Goal: Information Seeking & Learning: Learn about a topic

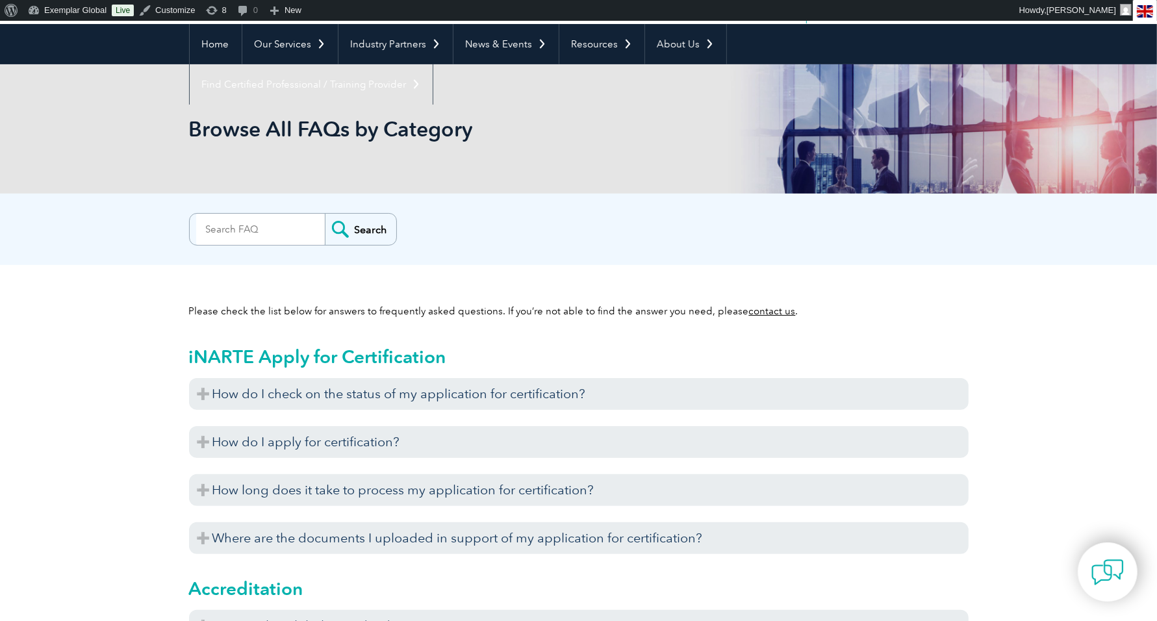
scroll to position [111, 0]
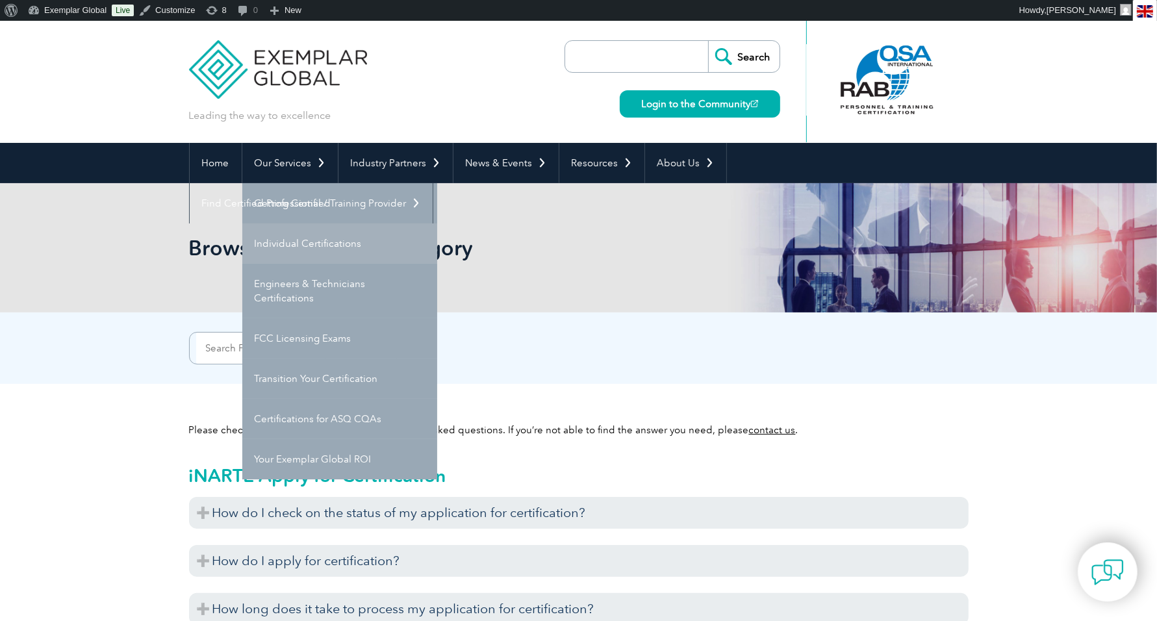
click at [279, 241] on link "Individual Certifications" at bounding box center [339, 243] width 195 height 40
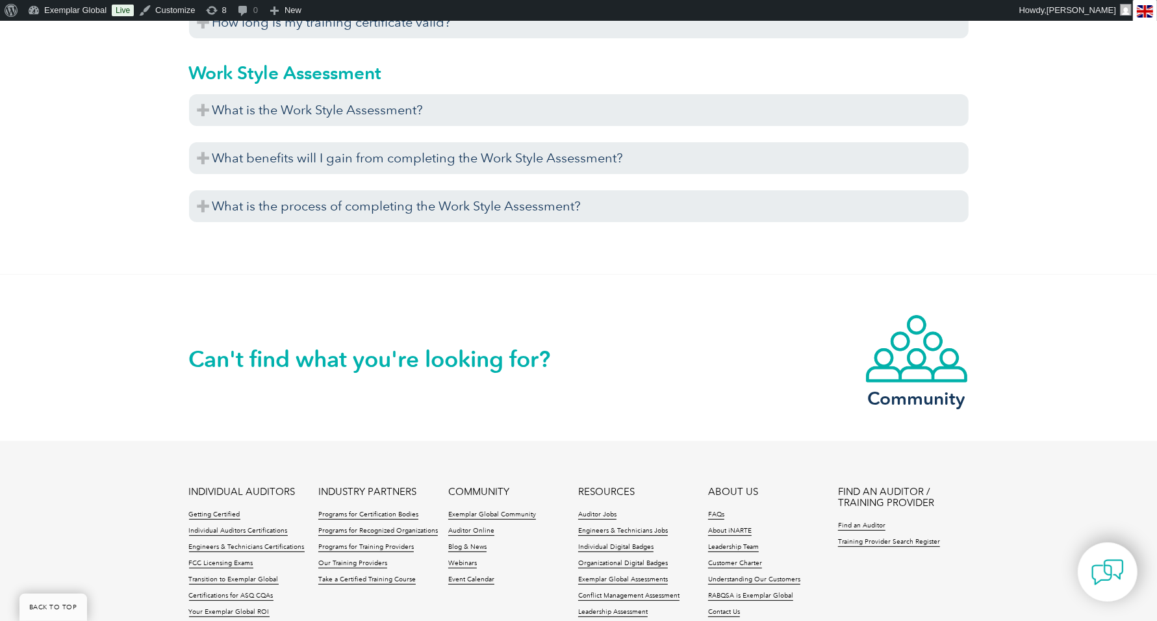
scroll to position [4971, 0]
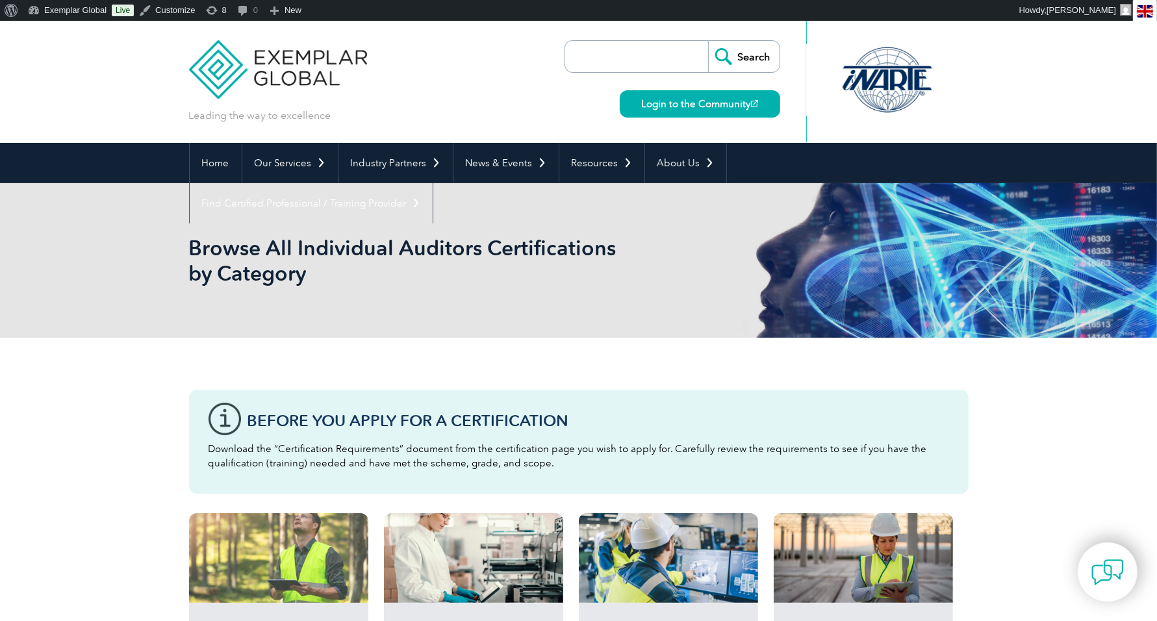
click at [309, 535] on div at bounding box center [278, 558] width 179 height 90
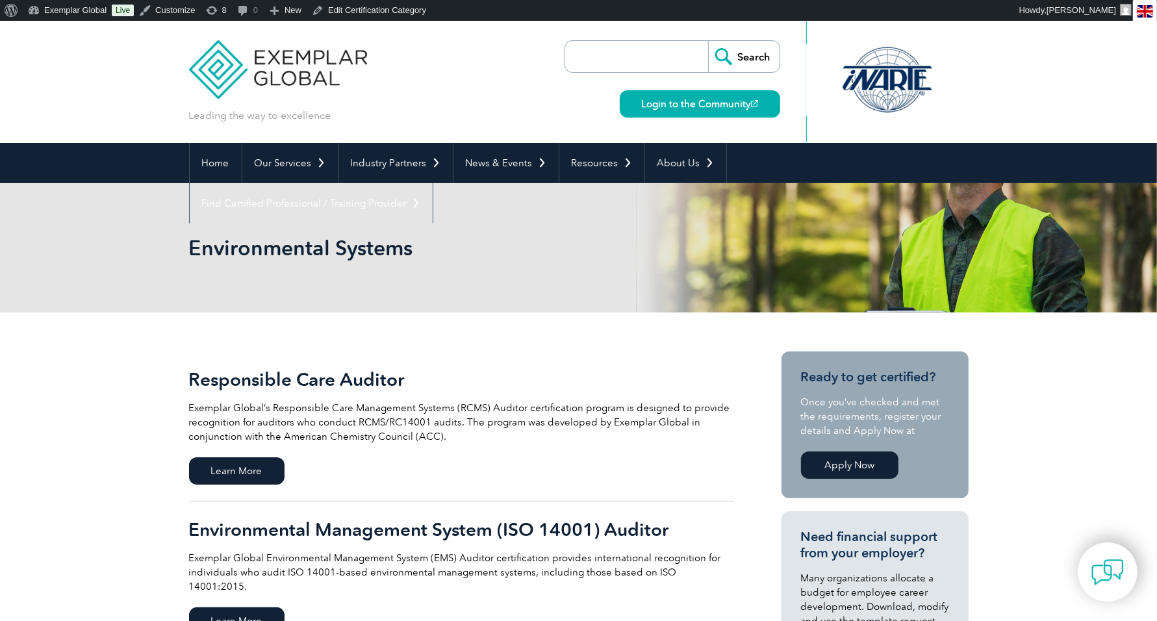
click at [340, 379] on h2 "Responsible Care Auditor" at bounding box center [462, 379] width 546 height 21
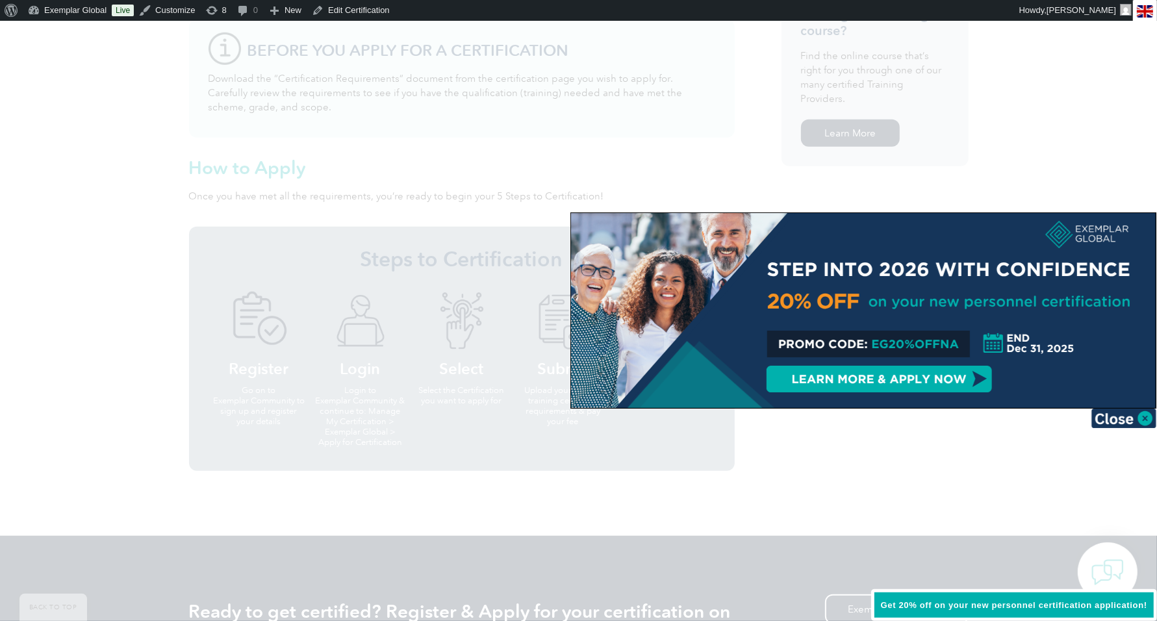
scroll to position [1040, 0]
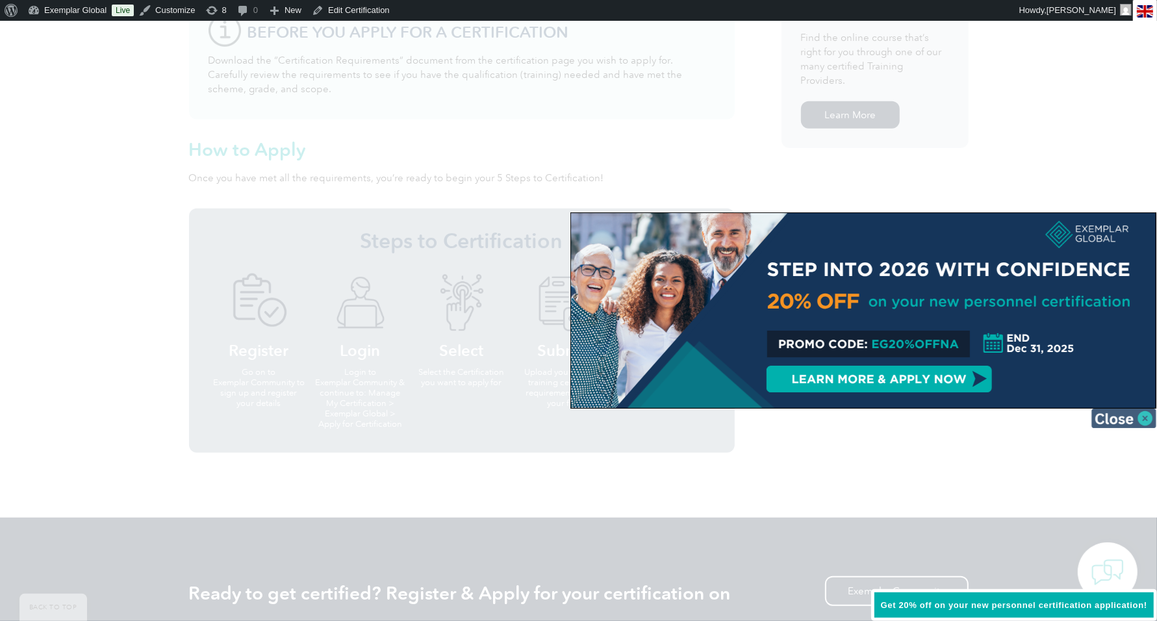
click at [1144, 422] on img at bounding box center [1123, 418] width 65 height 19
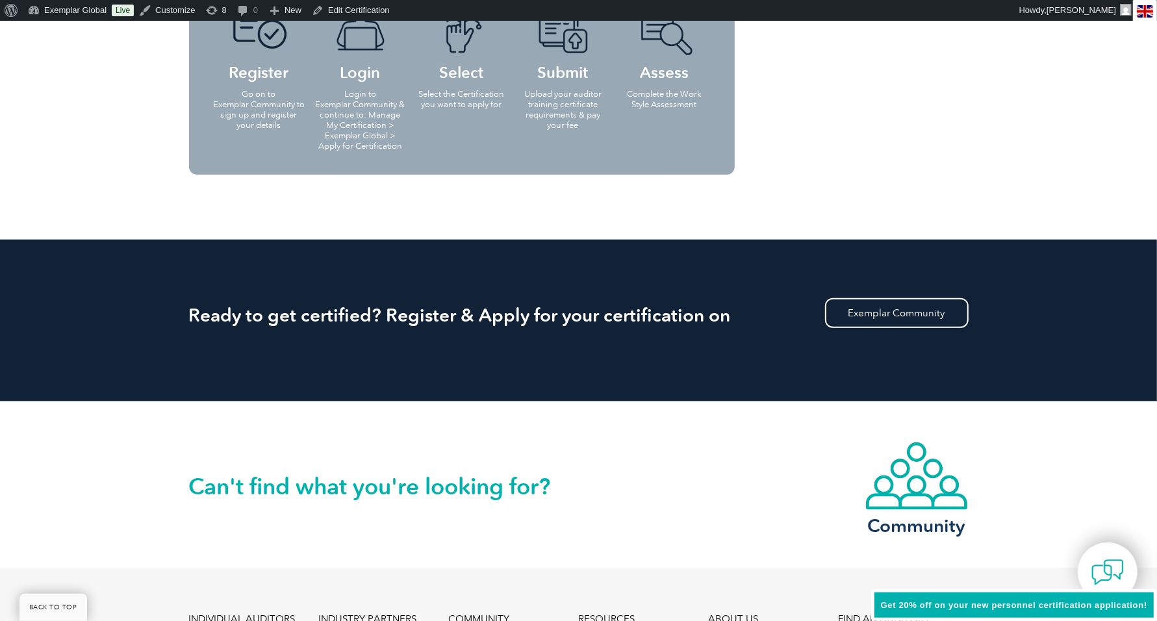
scroll to position [1326, 0]
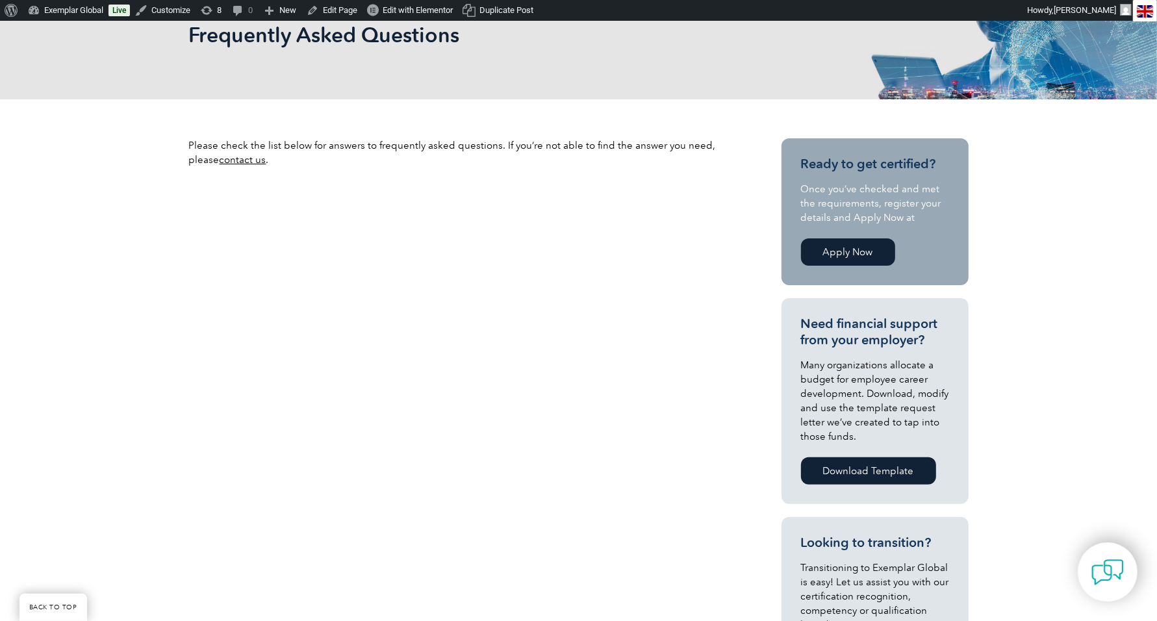
scroll to position [196, 0]
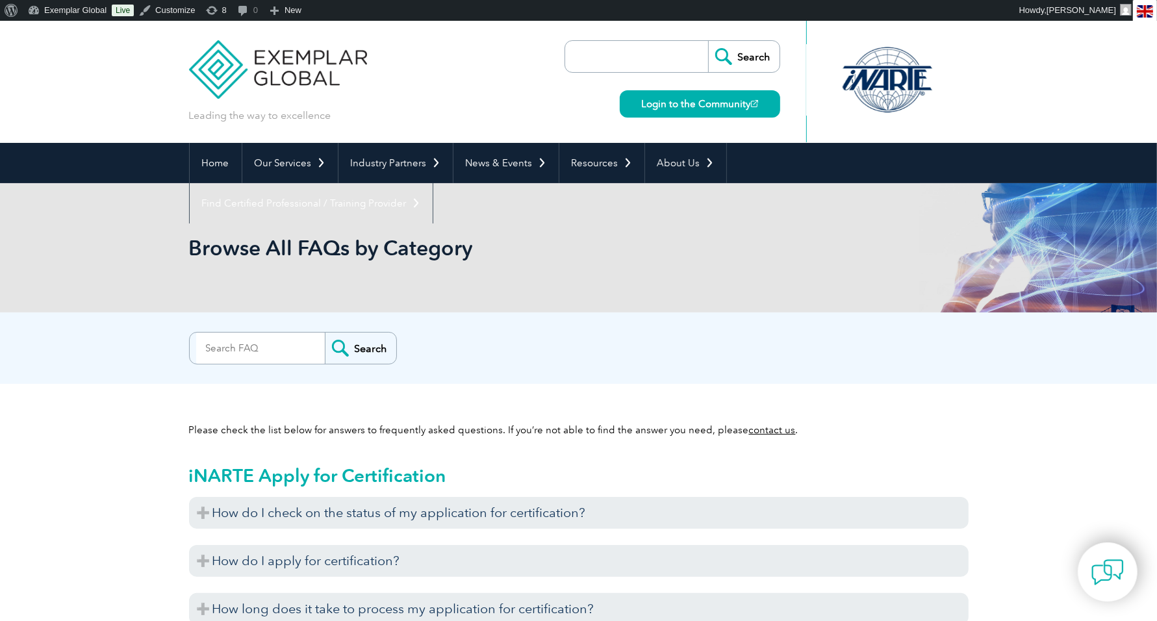
click at [640, 64] on input "search" at bounding box center [640, 56] width 136 height 31
type input "FAQ"
click at [708, 41] on input "Search" at bounding box center [743, 56] width 71 height 31
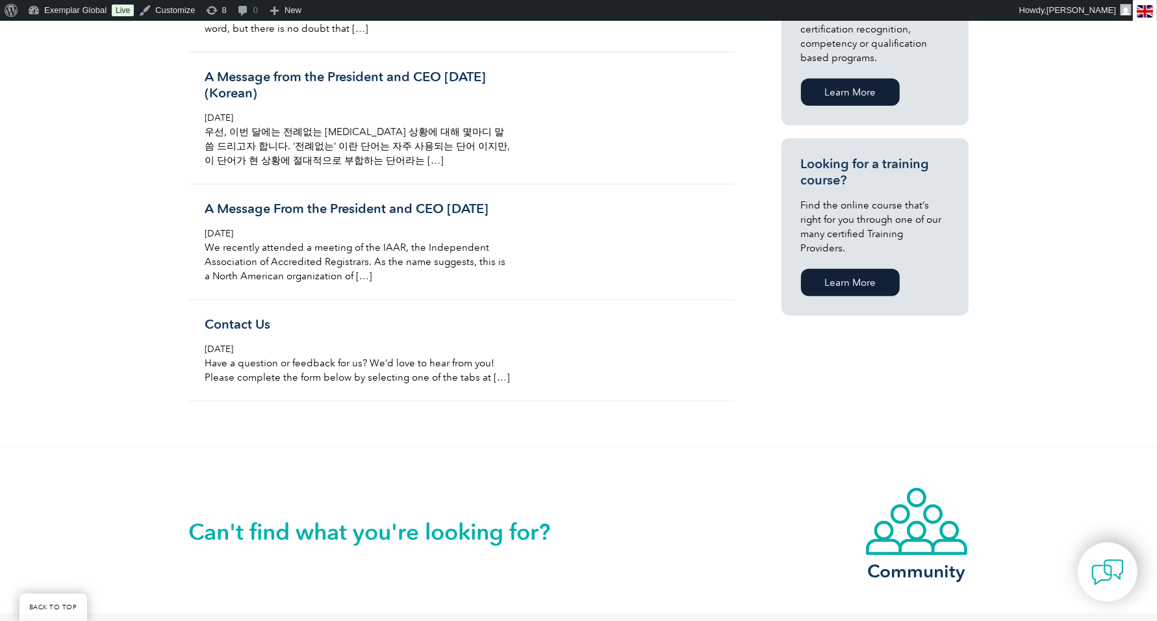
scroll to position [820, 0]
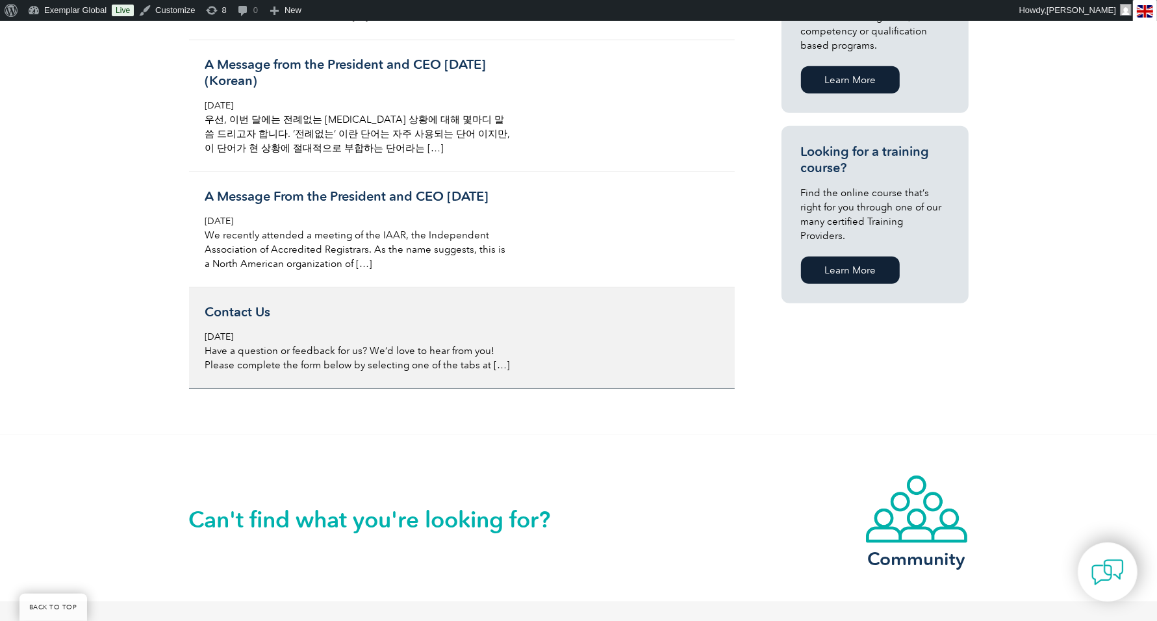
click at [234, 342] on span "Tuesday, November 14th, 2017" at bounding box center [219, 336] width 29 height 11
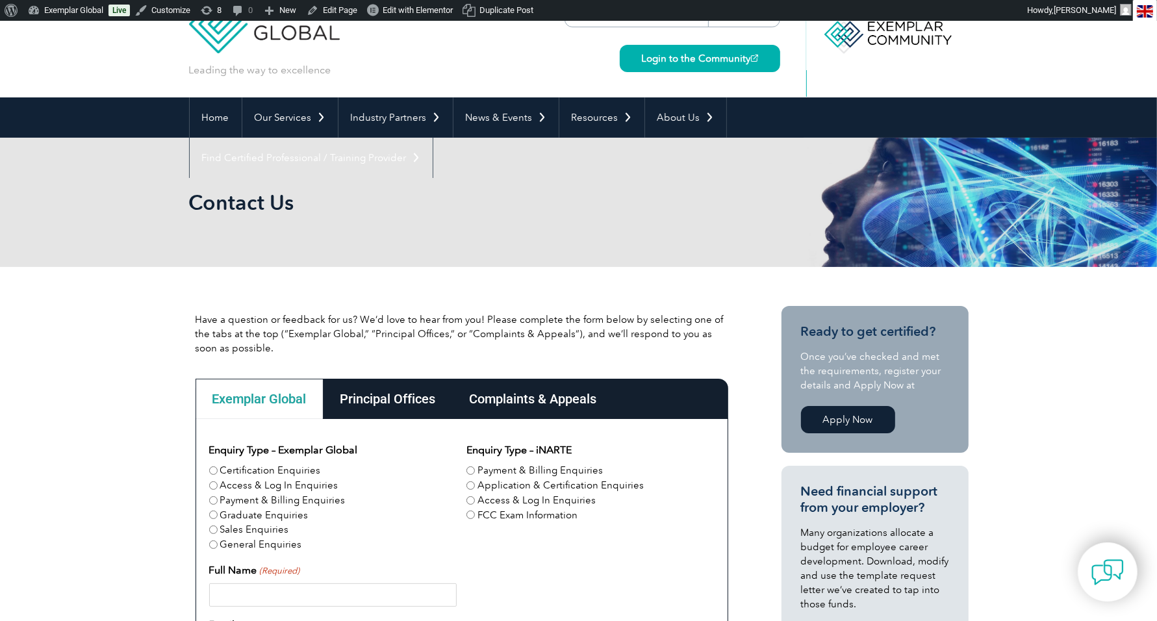
scroll to position [18, 0]
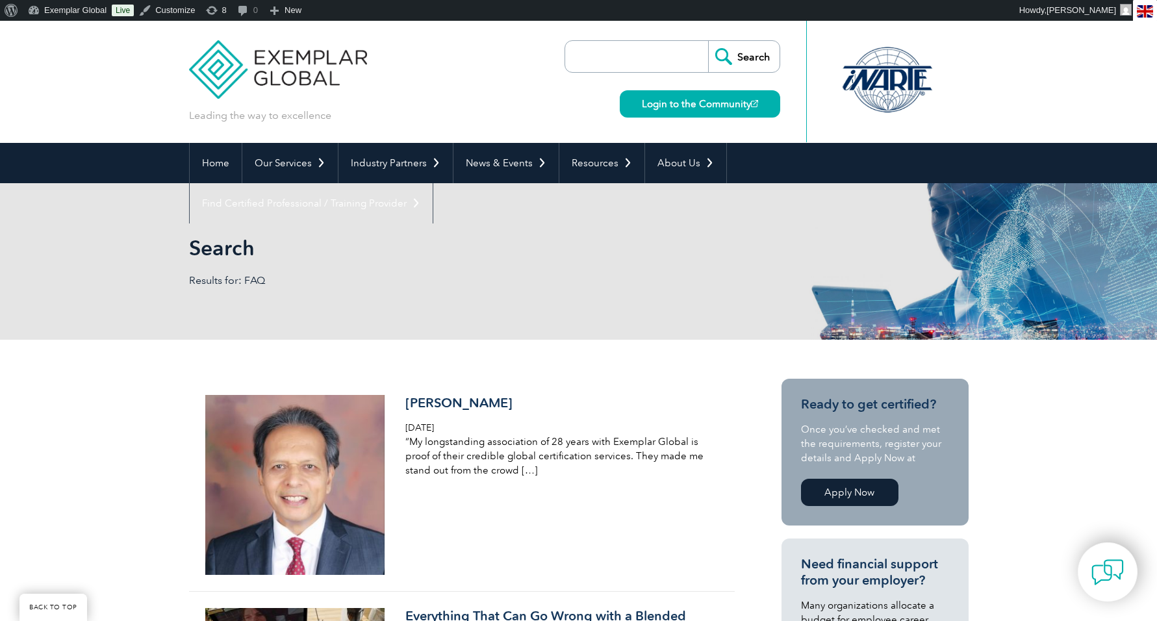
scroll to position [818, 0]
